Goal: Transaction & Acquisition: Purchase product/service

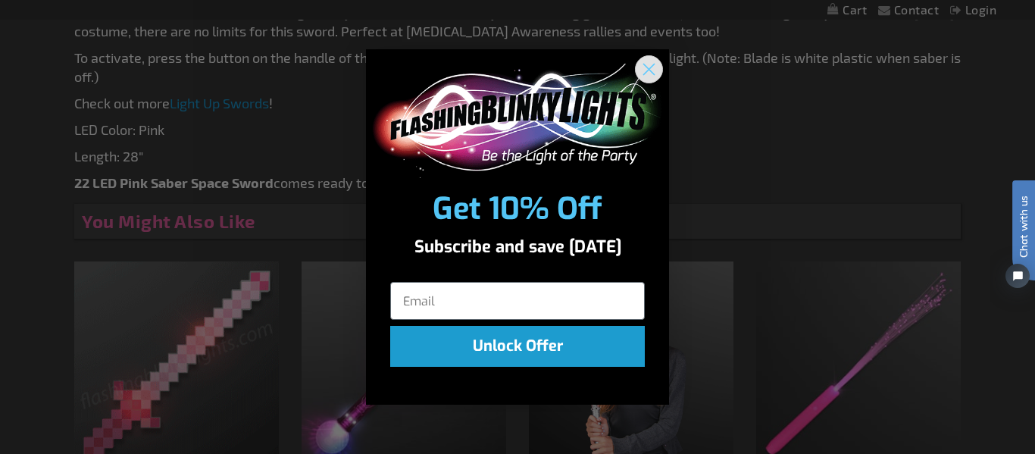
click at [654, 71] on circle "Close dialog" at bounding box center [648, 69] width 25 height 25
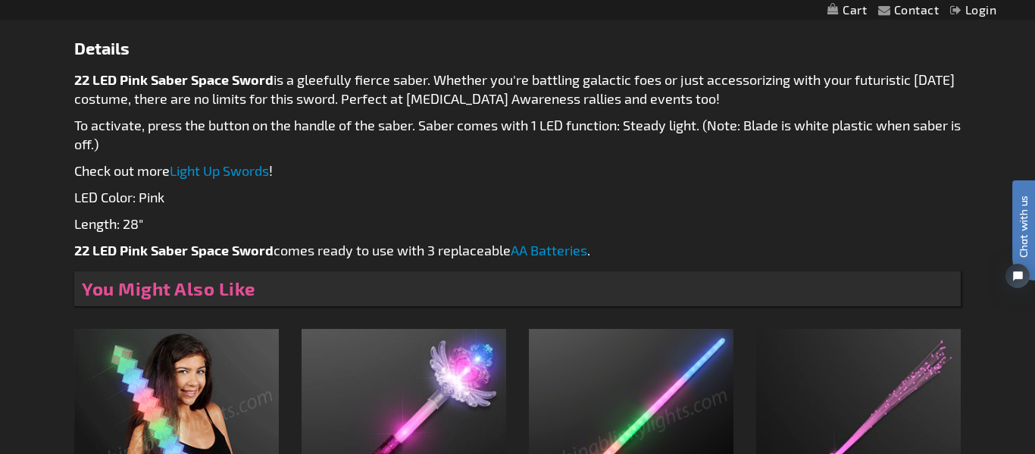
scroll to position [776, 0]
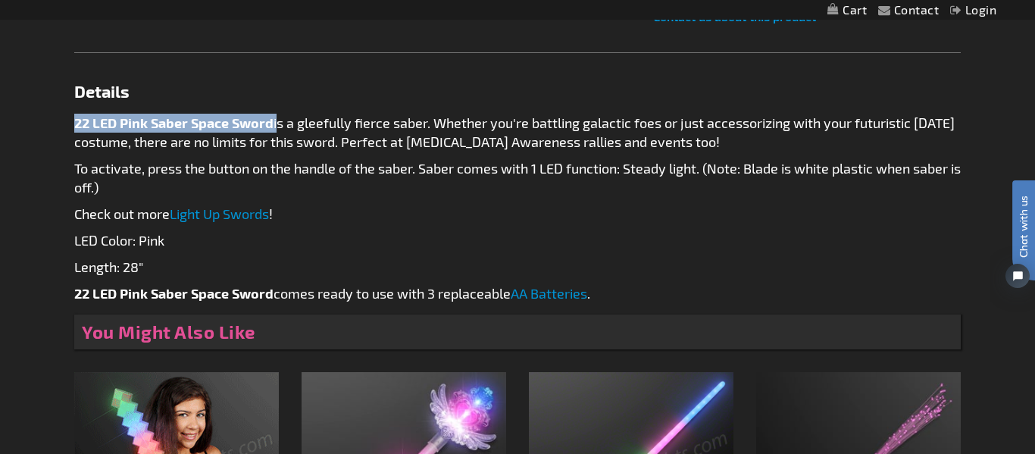
drag, startPoint x: 275, startPoint y: 123, endPoint x: 70, endPoint y: 120, distance: 205.3
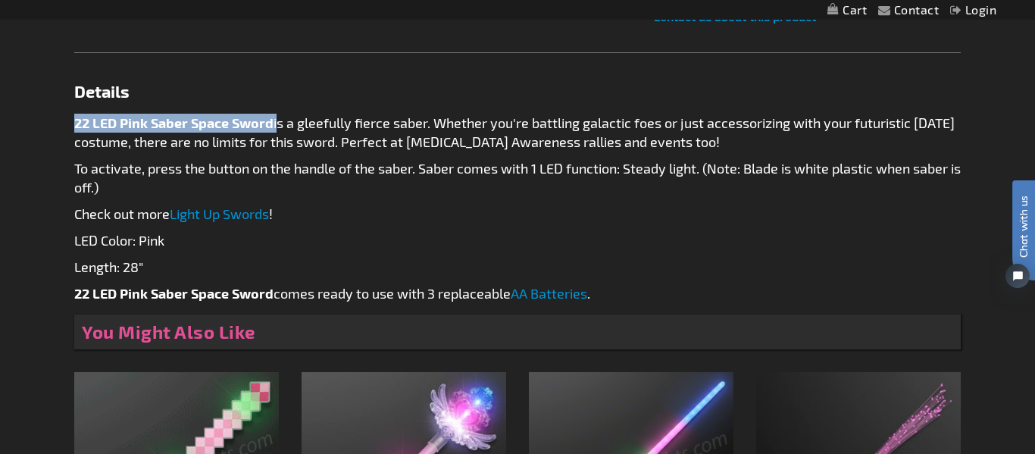
click at [70, 120] on main "Checkout as a new customer Creating an account has many benefits: See order and…" at bounding box center [517, 63] width 909 height 1255
copy p "22 LED Pink Saber Space Sword"
click at [671, 257] on p "Length: 28"" at bounding box center [517, 266] width 886 height 19
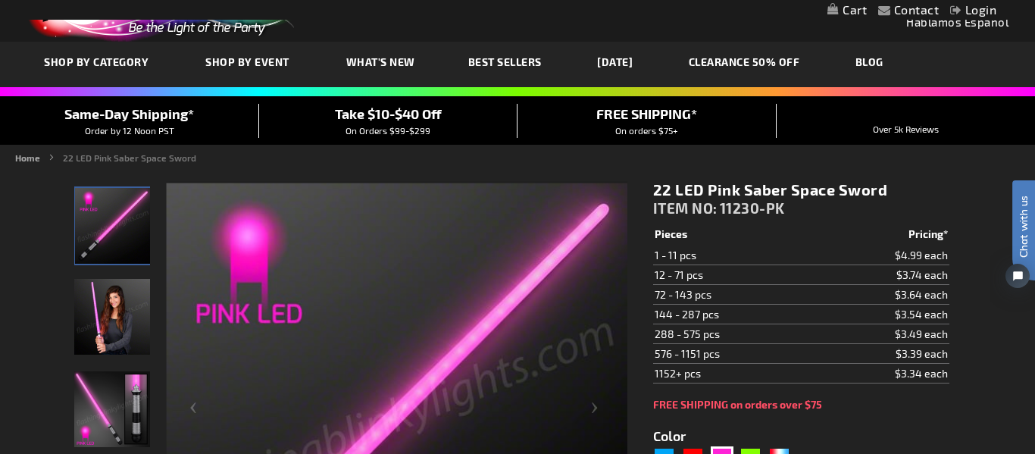
scroll to position [0, 0]
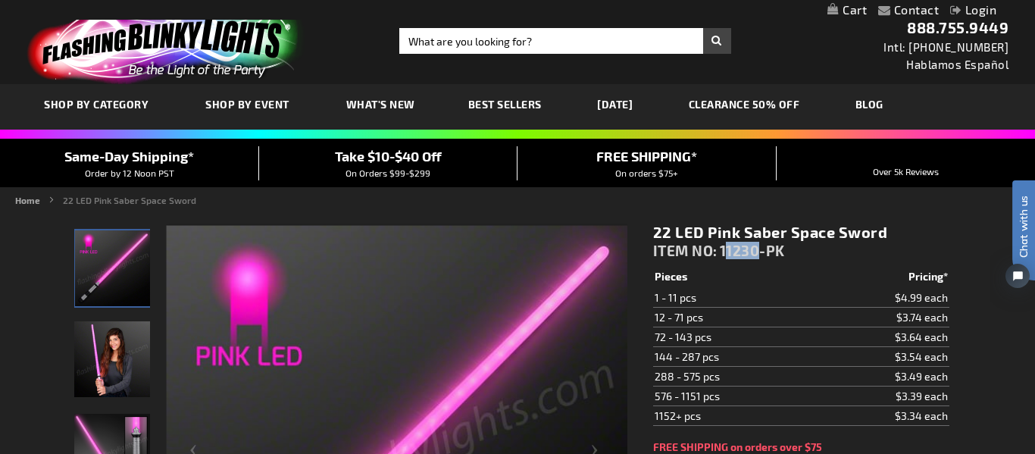
drag, startPoint x: 726, startPoint y: 251, endPoint x: 763, endPoint y: 251, distance: 37.1
click at [763, 251] on span "11230-PK" at bounding box center [751, 250] width 65 height 17
drag, startPoint x: 785, startPoint y: 249, endPoint x: 723, endPoint y: 251, distance: 61.4
click at [723, 251] on span "11230-PK" at bounding box center [751, 250] width 65 height 17
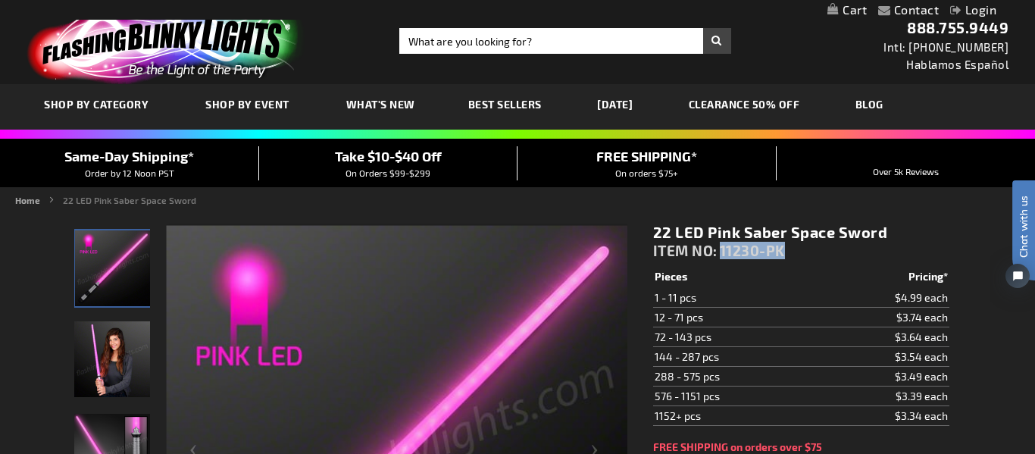
copy span "11230-PK"
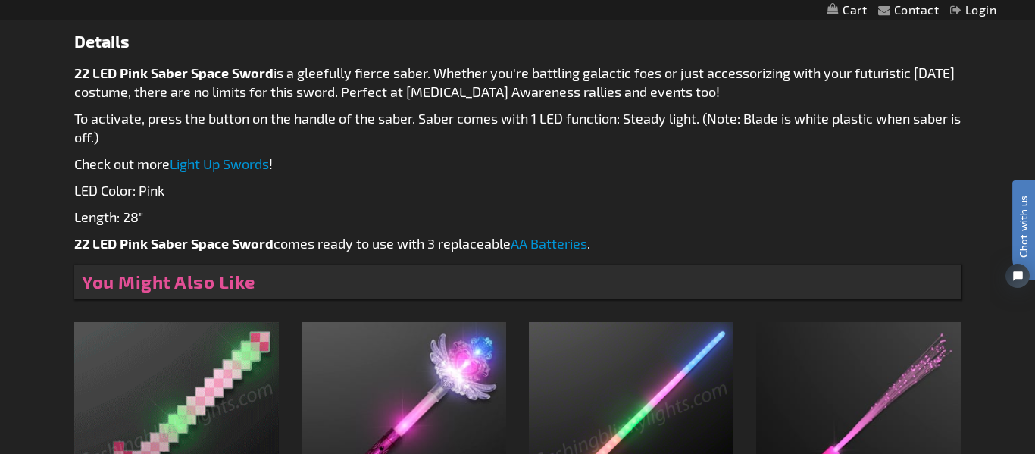
scroll to position [310, 0]
